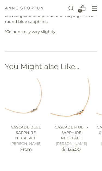
scroll to position [422, 0]
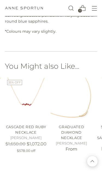
click at [93, 7] on icon "Open menu modal" at bounding box center [94, 8] width 3 height 3
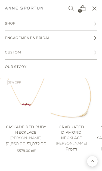
scroll to position [0, 0]
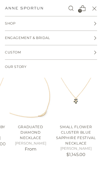
click at [33, 105] on img "Graduated Diamond Necklace" at bounding box center [31, 99] width 42 height 42
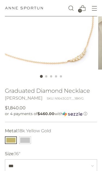
scroll to position [81, 0]
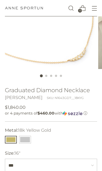
click at [26, 139] on button "14k White Gold" at bounding box center [25, 140] width 12 height 8
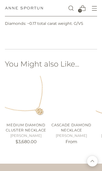
scroll to position [448, 0]
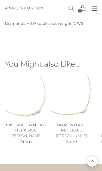
click at [75, 99] on img "Diamond Arc Necklace" at bounding box center [71, 97] width 42 height 42
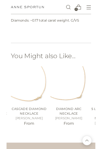
scroll to position [459, 0]
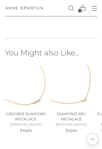
click at [22, 87] on img "Cascade Diamond Necklace" at bounding box center [26, 86] width 42 height 42
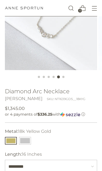
scroll to position [85, 0]
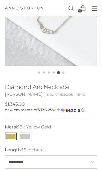
click at [26, 135] on button "14k White Gold" at bounding box center [25, 137] width 12 height 8
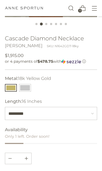
scroll to position [133, 0]
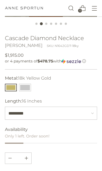
click at [26, 85] on button "14k White Gold" at bounding box center [25, 88] width 12 height 8
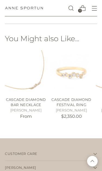
scroll to position [486, 0]
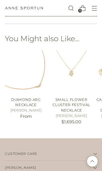
click at [29, 86] on img "Diamond Arc Necklace" at bounding box center [26, 71] width 42 height 42
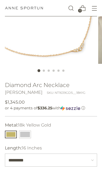
scroll to position [91, 0]
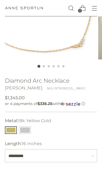
click at [28, 132] on button "14k White Gold" at bounding box center [25, 130] width 12 height 8
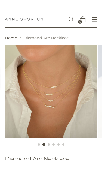
scroll to position [23, 0]
